Goal: Task Accomplishment & Management: Complete application form

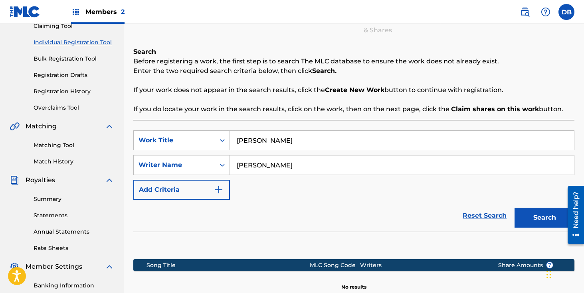
scroll to position [201, 0]
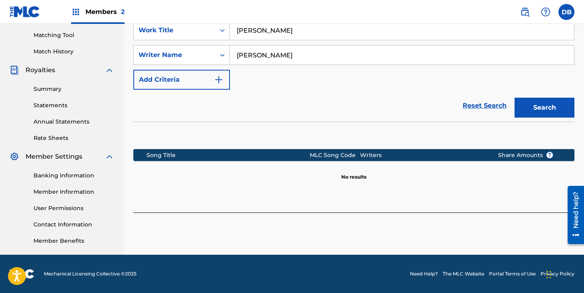
click at [394, 179] on section "Song Title MLC Song Code Writers Share Amounts ? No results" at bounding box center [353, 162] width 441 height 35
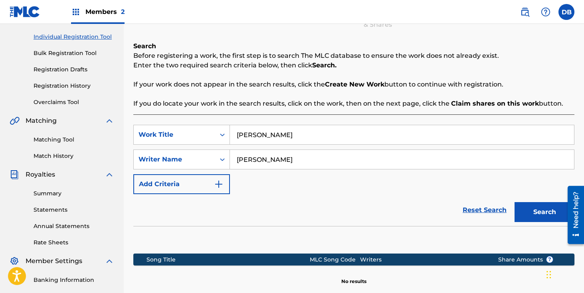
scroll to position [70, 0]
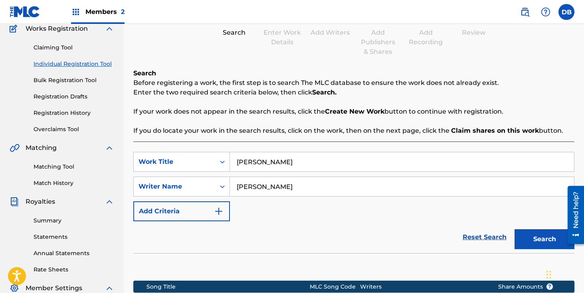
click at [79, 66] on link "Individual Registration Tool" at bounding box center [74, 64] width 81 height 8
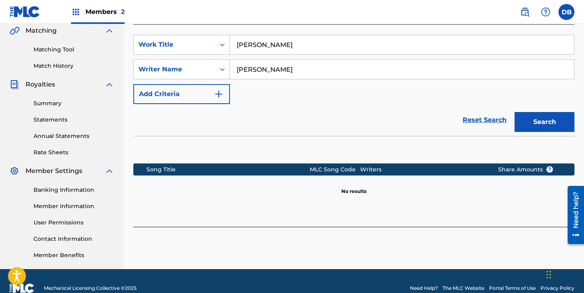
scroll to position [193, 0]
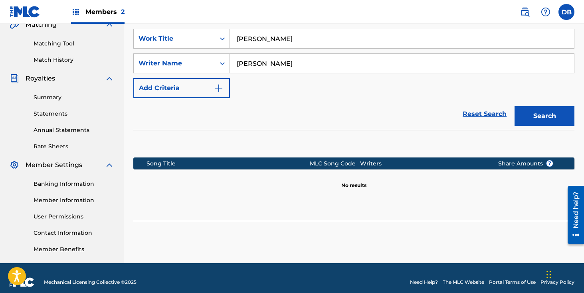
click at [554, 115] on button "Search" at bounding box center [544, 116] width 60 height 20
click at [518, 241] on button "Create new work" at bounding box center [539, 239] width 69 height 20
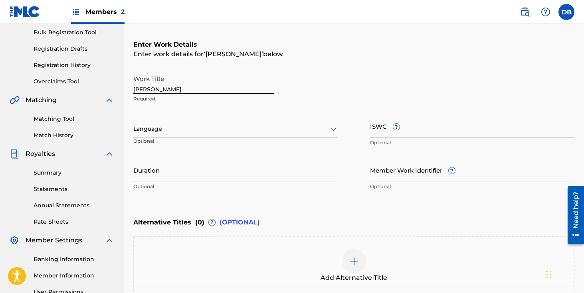
scroll to position [101, 0]
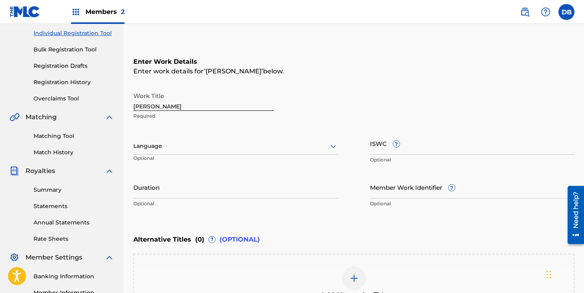
click at [239, 193] on input "Duration" at bounding box center [235, 187] width 205 height 23
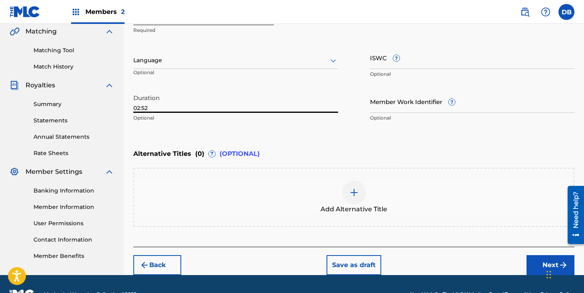
scroll to position [206, 0]
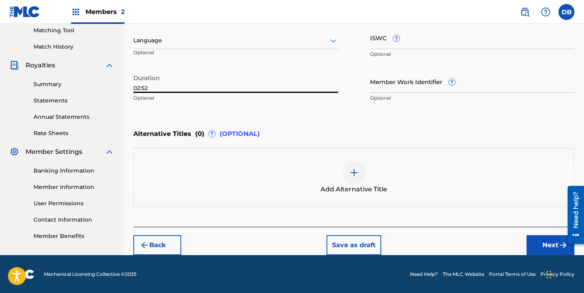
type input "02:52"
click at [534, 251] on button "Next" at bounding box center [550, 245] width 48 height 20
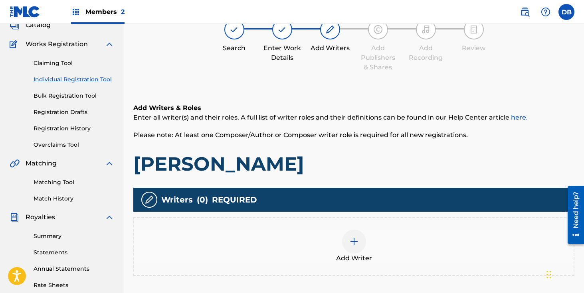
scroll to position [82, 0]
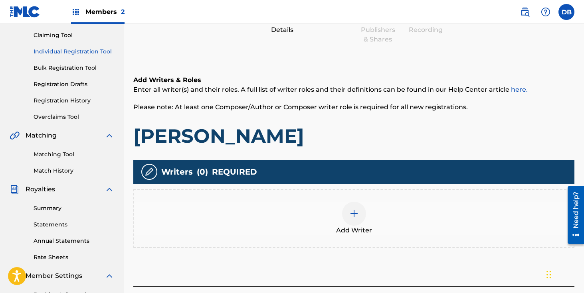
click at [355, 208] on div at bounding box center [354, 214] width 24 height 24
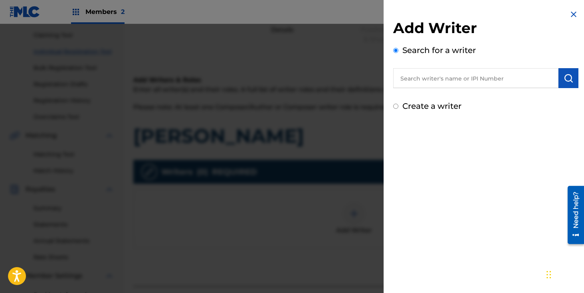
click at [446, 83] on input "text" at bounding box center [475, 78] width 165 height 20
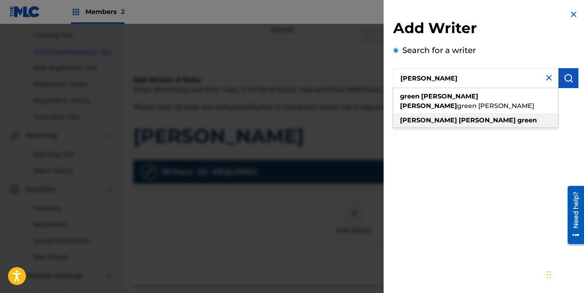
type input "[PERSON_NAME]"
click at [517, 116] on strong "green" at bounding box center [527, 120] width 20 height 8
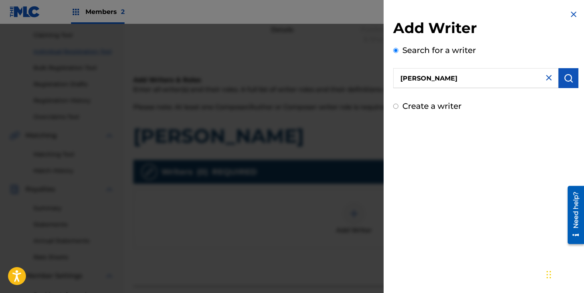
click at [564, 81] on img "submit" at bounding box center [568, 78] width 10 height 10
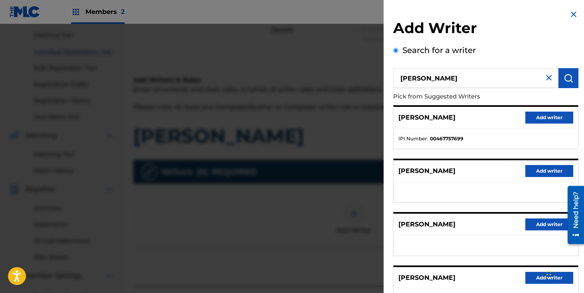
click at [544, 120] on button "Add writer" at bounding box center [549, 118] width 48 height 12
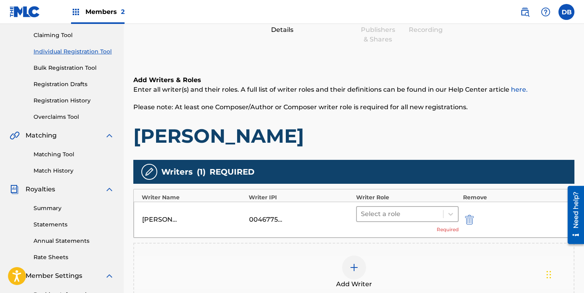
click at [392, 219] on div at bounding box center [400, 214] width 79 height 11
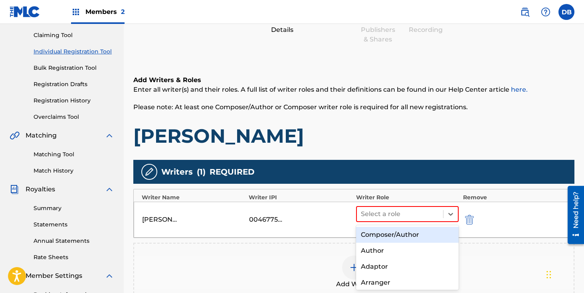
click at [390, 237] on div "Composer/Author" at bounding box center [407, 235] width 103 height 16
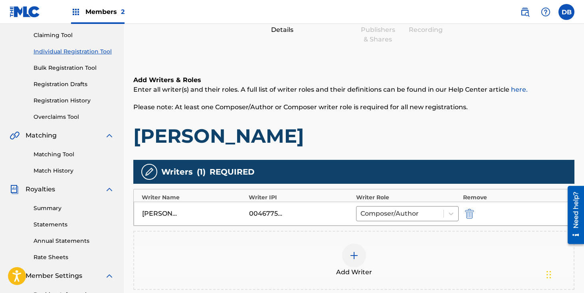
click at [350, 256] on img at bounding box center [354, 256] width 10 height 10
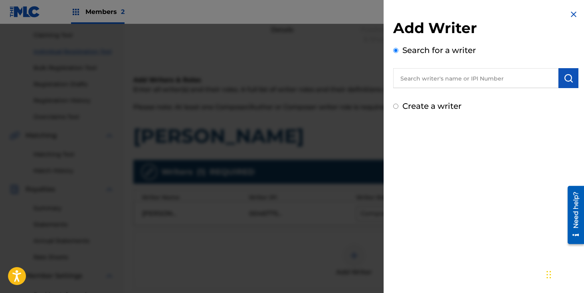
click at [417, 80] on input "text" at bounding box center [475, 78] width 165 height 20
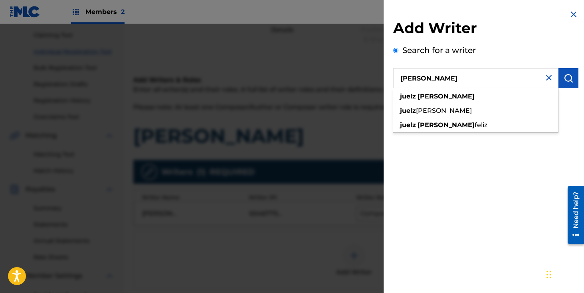
type input "[PERSON_NAME]"
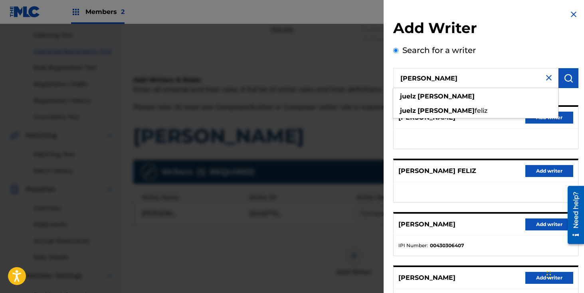
click at [546, 83] on input "[PERSON_NAME]" at bounding box center [475, 78] width 165 height 20
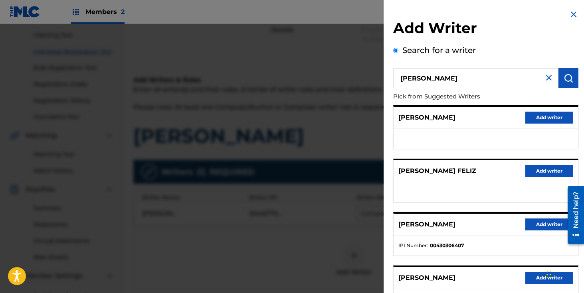
click at [546, 80] on img at bounding box center [549, 78] width 10 height 10
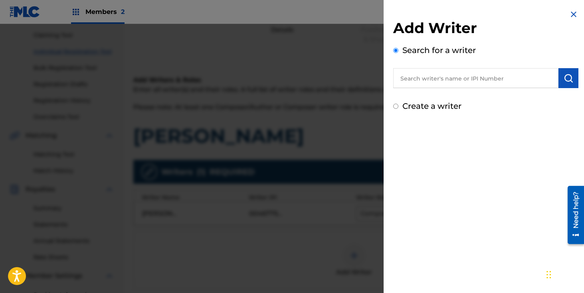
click at [474, 83] on input "text" at bounding box center [475, 78] width 165 height 20
paste input "[PERSON_NAME] [PERSON_NAME]"
type input "[PERSON_NAME] [PERSON_NAME]"
click at [565, 78] on img "submit" at bounding box center [568, 78] width 10 height 10
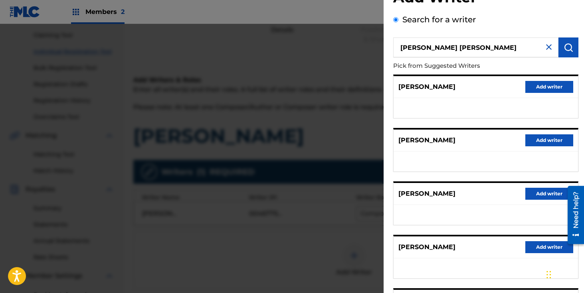
scroll to position [28, 0]
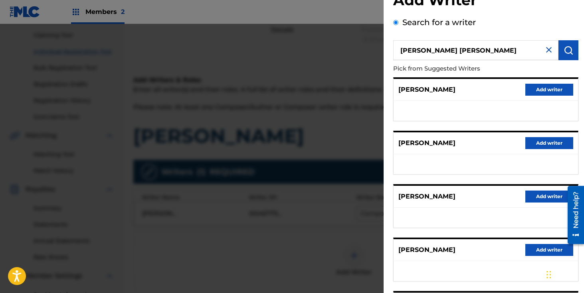
click at [543, 87] on button "Add writer" at bounding box center [549, 90] width 48 height 12
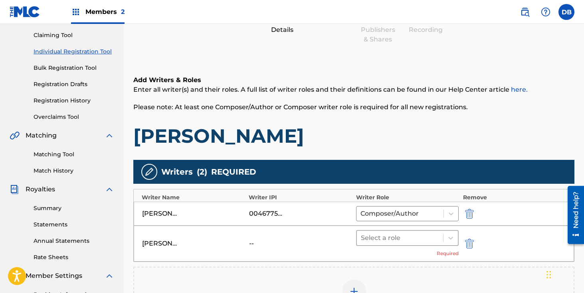
click at [382, 240] on div at bounding box center [400, 238] width 79 height 11
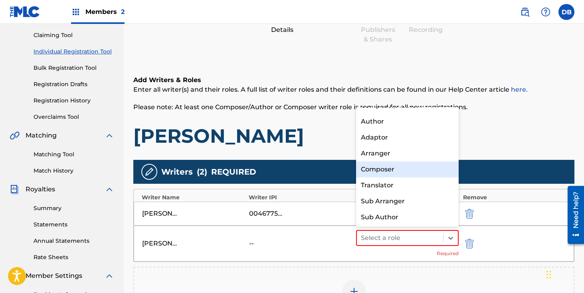
scroll to position [0, 0]
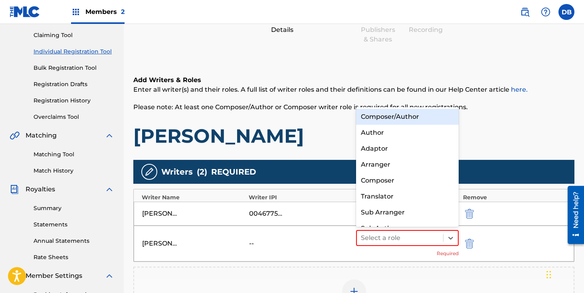
click at [390, 120] on div "Composer/Author" at bounding box center [407, 117] width 103 height 16
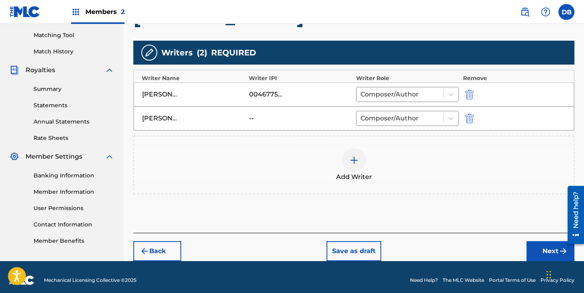
scroll to position [208, 0]
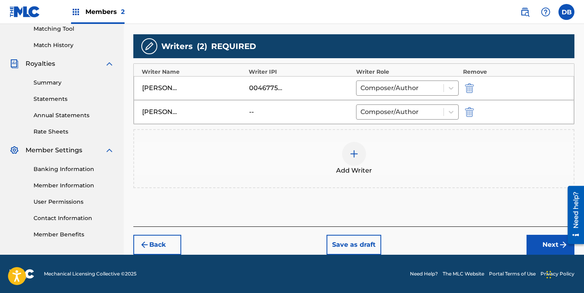
click at [543, 243] on button "Next" at bounding box center [550, 245] width 48 height 20
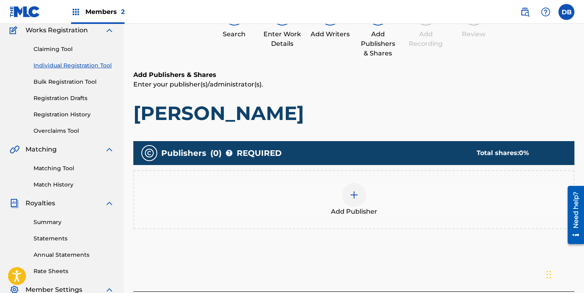
scroll to position [36, 0]
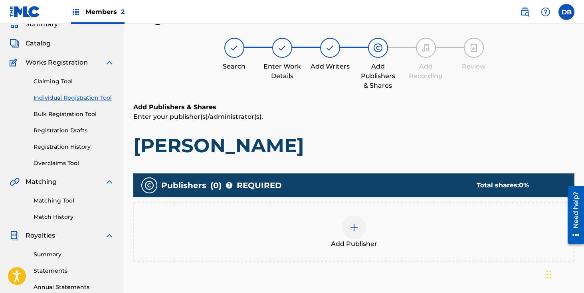
click at [354, 229] on img at bounding box center [354, 228] width 10 height 10
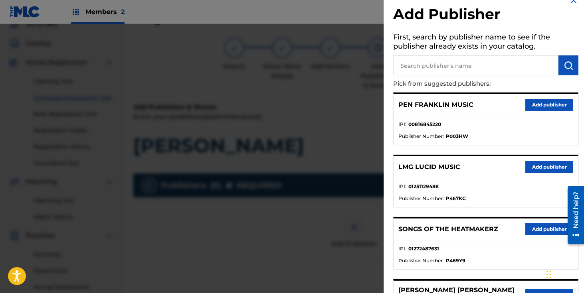
scroll to position [66, 0]
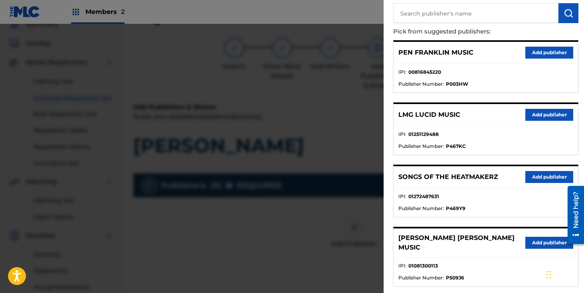
click at [538, 180] on button "Add publisher" at bounding box center [549, 177] width 48 height 12
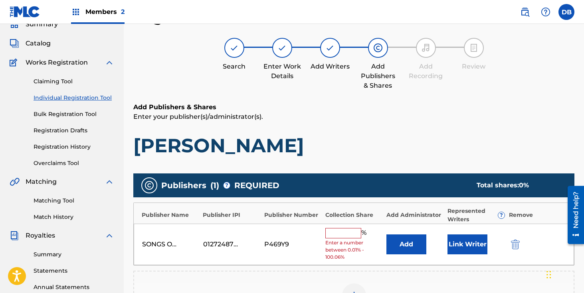
click at [337, 231] on input "text" at bounding box center [343, 233] width 36 height 10
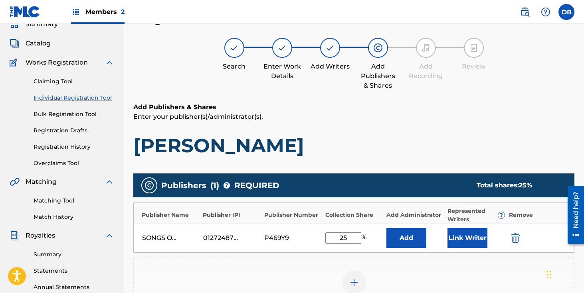
type input "25"
click at [405, 235] on button "Add" at bounding box center [406, 238] width 40 height 20
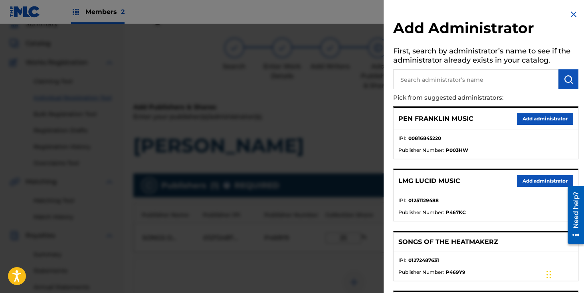
click at [525, 184] on button "Add administrator" at bounding box center [545, 181] width 56 height 12
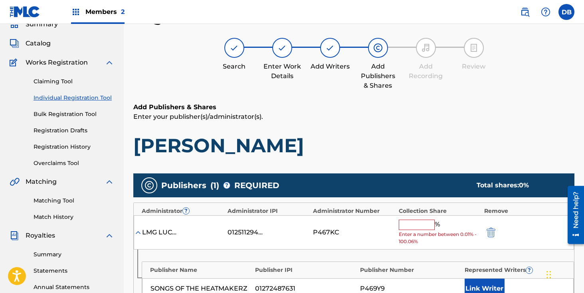
click at [417, 223] on input "text" at bounding box center [416, 225] width 36 height 10
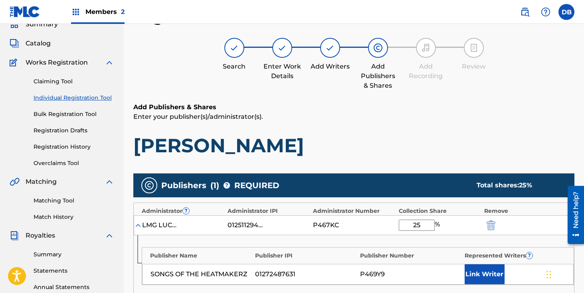
type input "25"
click at [479, 272] on button "Link Writer" at bounding box center [484, 274] width 40 height 20
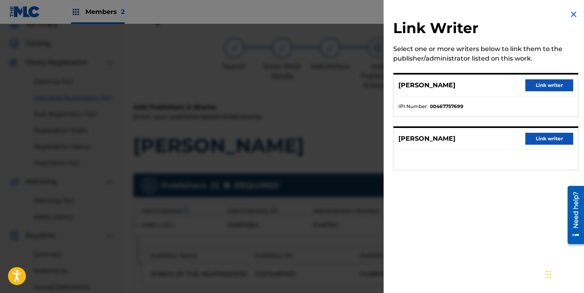
click at [533, 85] on button "Link writer" at bounding box center [549, 85] width 48 height 12
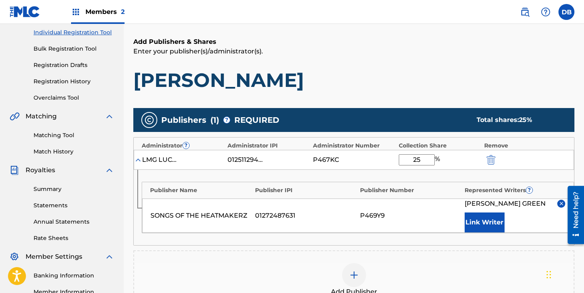
scroll to position [142, 0]
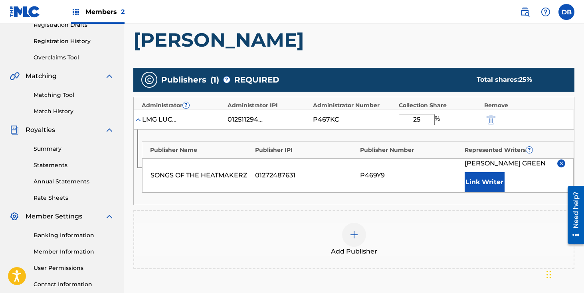
click at [468, 184] on button "Link Writer" at bounding box center [484, 182] width 40 height 20
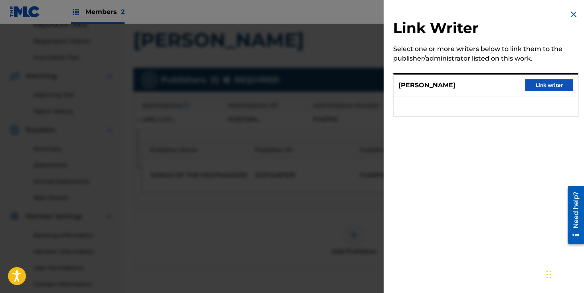
click at [572, 11] on img at bounding box center [573, 15] width 10 height 10
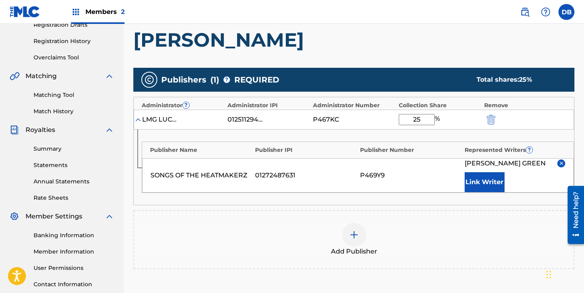
click at [359, 238] on div at bounding box center [354, 235] width 24 height 24
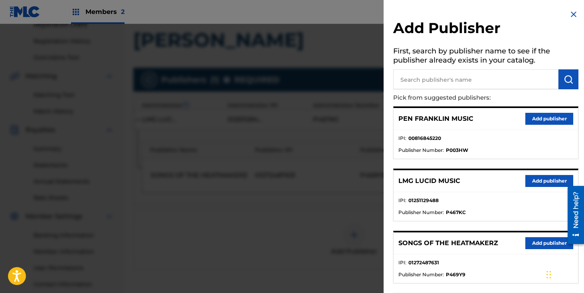
click at [532, 183] on button "Add publisher" at bounding box center [549, 181] width 48 height 12
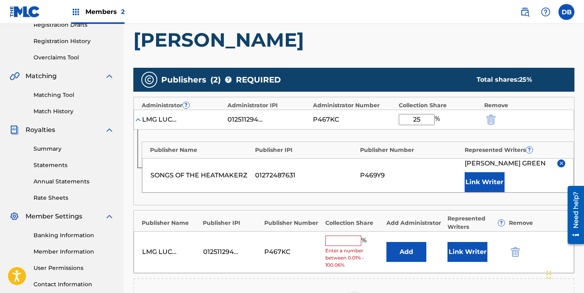
click at [332, 243] on input "text" at bounding box center [343, 241] width 36 height 10
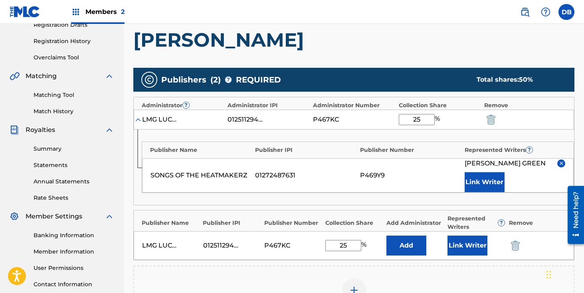
type input "25"
click at [393, 270] on div "Add Publisher" at bounding box center [353, 295] width 441 height 59
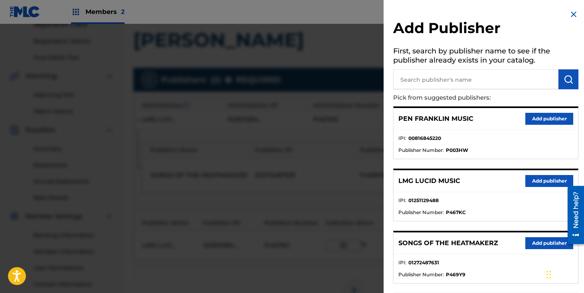
click at [570, 17] on img at bounding box center [573, 15] width 10 height 10
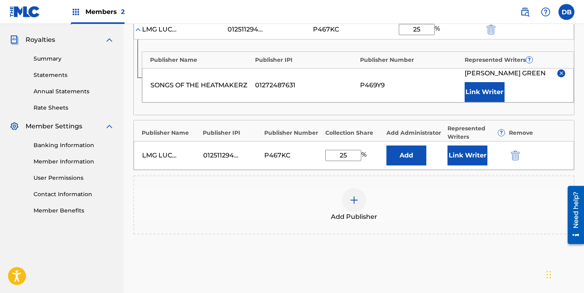
scroll to position [222, 0]
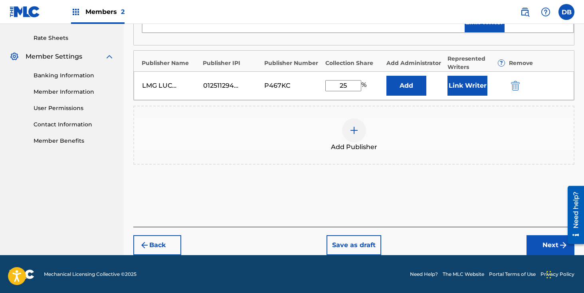
click at [537, 240] on button "Next" at bounding box center [550, 245] width 48 height 20
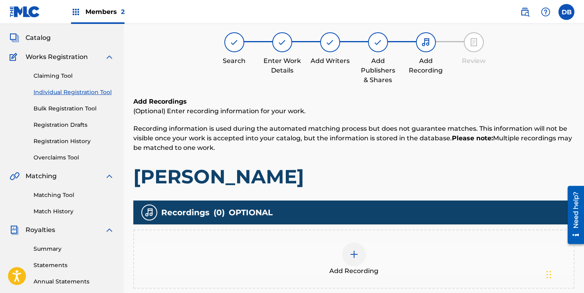
scroll to position [36, 0]
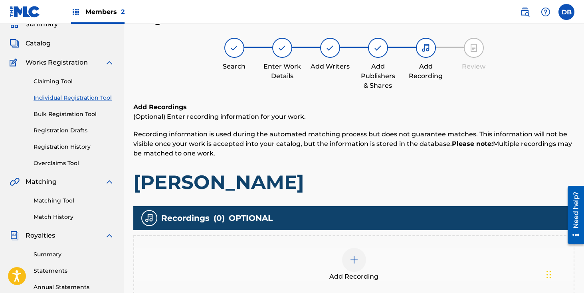
click at [355, 261] on img at bounding box center [354, 260] width 10 height 10
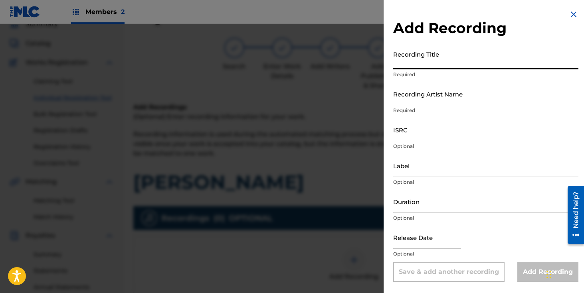
click at [419, 60] on input "Recording Title" at bounding box center [485, 58] width 185 height 23
type input "[PERSON_NAME]"
click at [422, 89] on input "Recording Artist Name" at bounding box center [485, 94] width 185 height 23
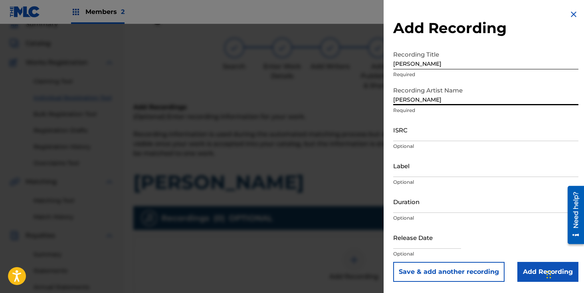
type input "[PERSON_NAME]"
click at [426, 237] on input "text" at bounding box center [427, 237] width 68 height 23
select select "7"
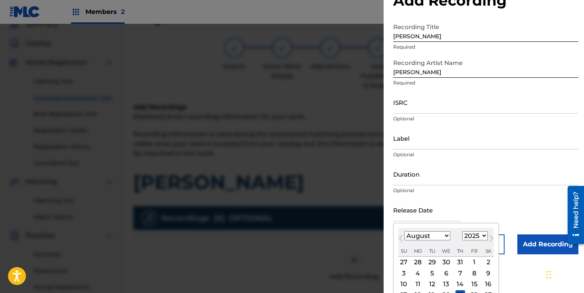
scroll to position [41, 0]
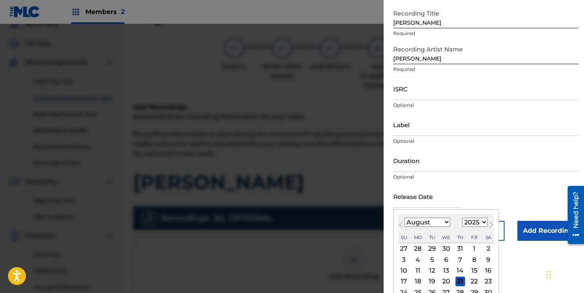
click at [410, 224] on select "January February March April May June July August September October November De…" at bounding box center [427, 222] width 46 height 9
click at [469, 224] on select "1899 1900 1901 1902 1903 1904 1905 1906 1907 1908 1909 1910 1911 1912 1913 1914…" at bounding box center [475, 222] width 26 height 9
select select "2022"
click at [462, 218] on select "1899 1900 1901 1902 1903 1904 1905 1906 1907 1908 1909 1910 1911 1912 1913 1914…" at bounding box center [475, 222] width 26 height 9
click at [432, 223] on select "January February March April May June July August September October November De…" at bounding box center [427, 222] width 46 height 9
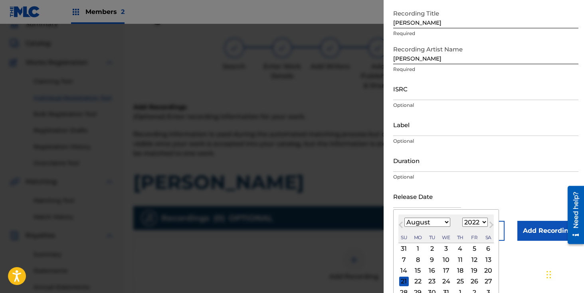
select select "8"
click at [404, 218] on select "January February March April May June July August September October November De…" at bounding box center [427, 222] width 46 height 9
click at [472, 261] on div "9" at bounding box center [474, 260] width 10 height 10
type input "[DATE]"
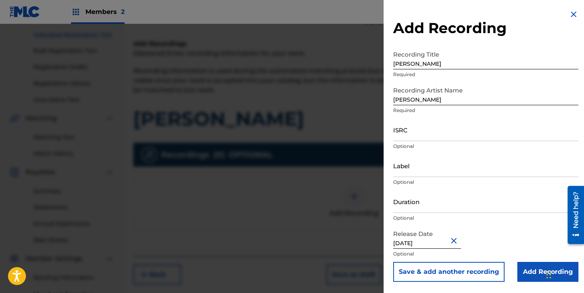
scroll to position [102, 0]
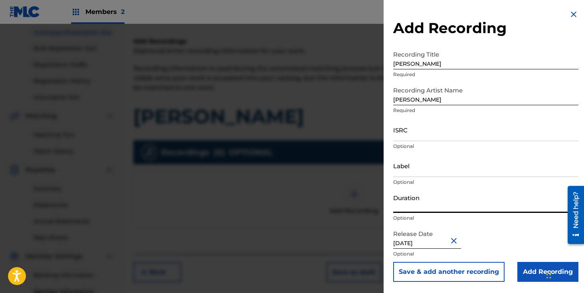
click at [442, 207] on input "Duration" at bounding box center [485, 201] width 185 height 23
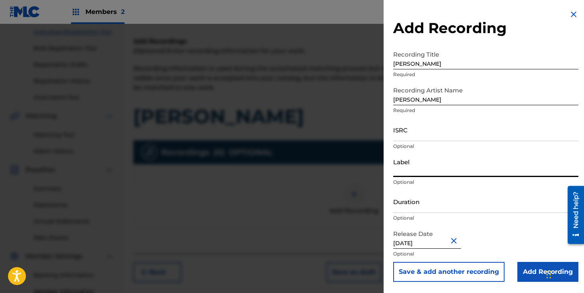
click at [411, 167] on input "Label" at bounding box center [485, 165] width 185 height 23
type input "[PERSON_NAME]"
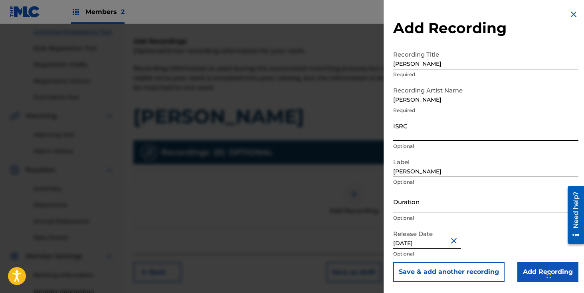
click at [410, 136] on input "ISRC" at bounding box center [485, 129] width 185 height 23
paste input "TCAGL2273603"
type input "TCAGL2273603"
click at [426, 212] on input "Duration" at bounding box center [485, 201] width 185 height 23
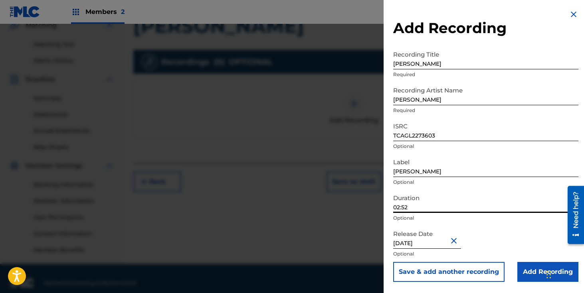
scroll to position [201, 0]
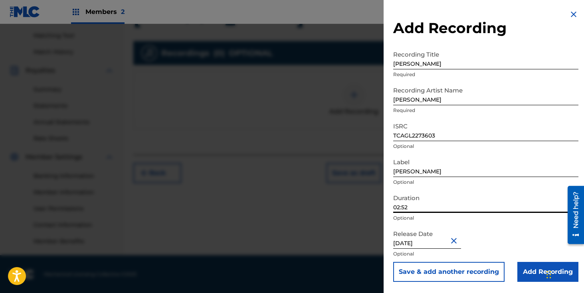
type input "02:52"
click at [534, 268] on input "Add Recording" at bounding box center [547, 272] width 61 height 20
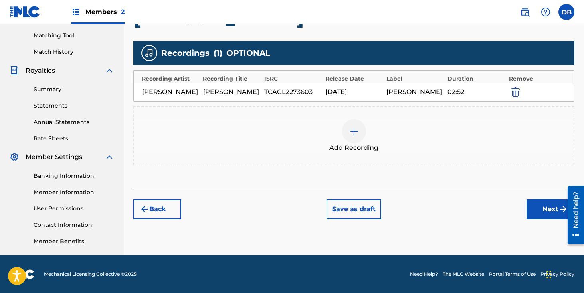
click at [542, 211] on button "Next" at bounding box center [550, 209] width 48 height 20
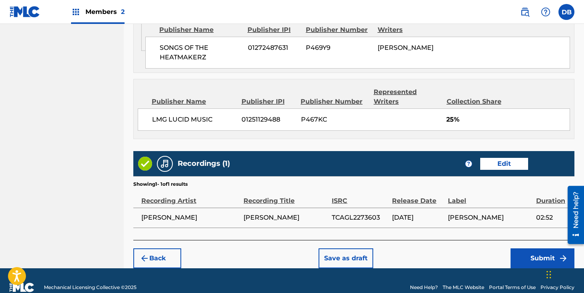
scroll to position [514, 0]
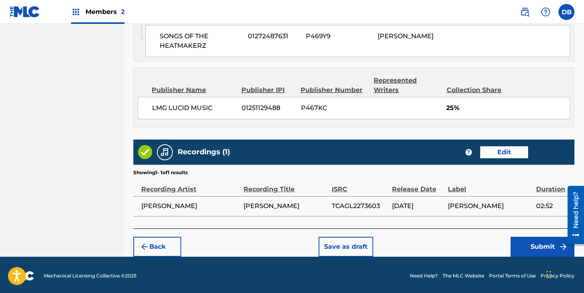
click at [529, 248] on button "Submit" at bounding box center [542, 247] width 64 height 20
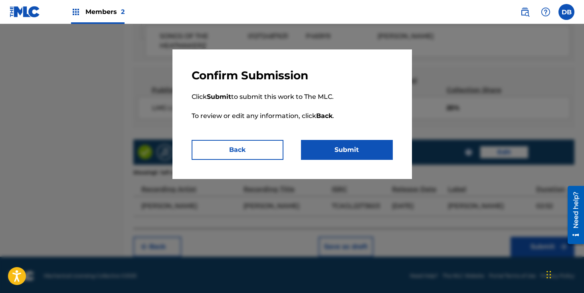
click at [365, 159] on button "Submit" at bounding box center [347, 150] width 92 height 20
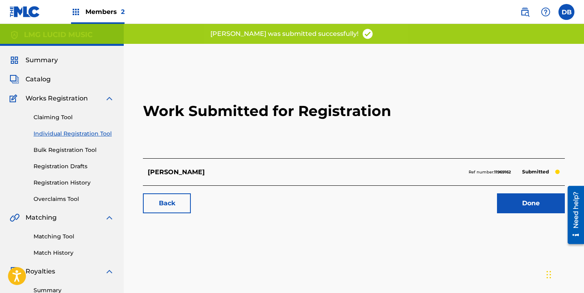
click at [47, 59] on span "Summary" at bounding box center [42, 60] width 32 height 10
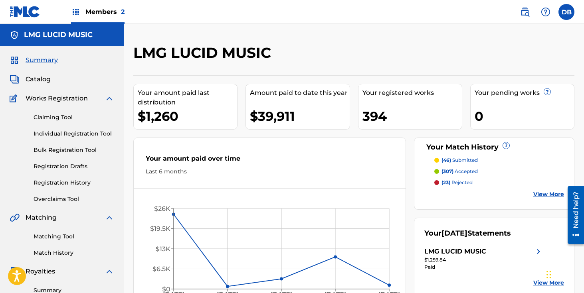
click at [77, 14] on img at bounding box center [76, 12] width 10 height 10
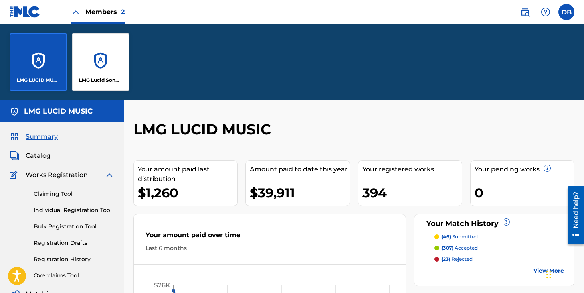
click at [98, 47] on div "LMG Lucid Songs (ASCAP)" at bounding box center [100, 62] width 57 height 57
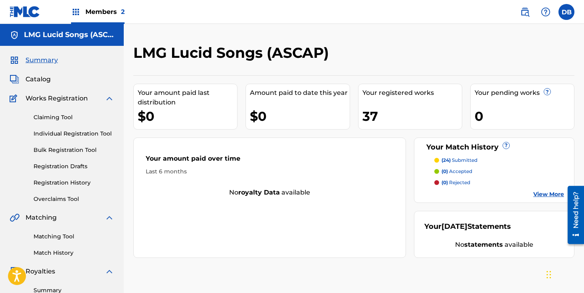
click at [45, 59] on span "Summary" at bounding box center [42, 60] width 32 height 10
